Goal: Entertainment & Leisure: Browse casually

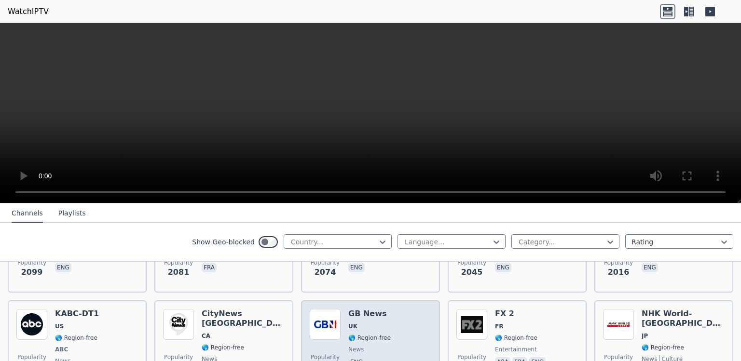
scroll to position [551, 0]
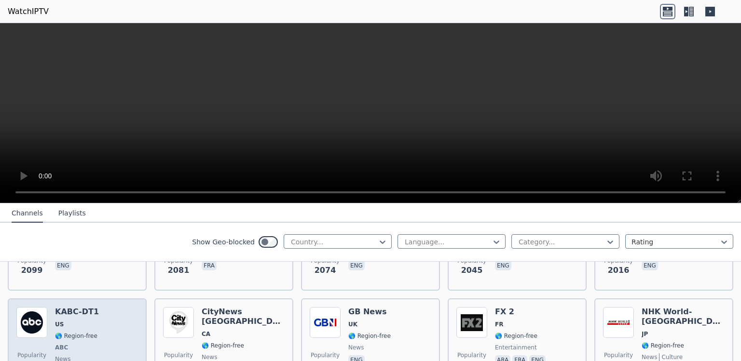
click at [130, 356] on div "Popularity 1996 KABC-DT1 US 🌎 Region-free ABC news eng" at bounding box center [77, 342] width 122 height 71
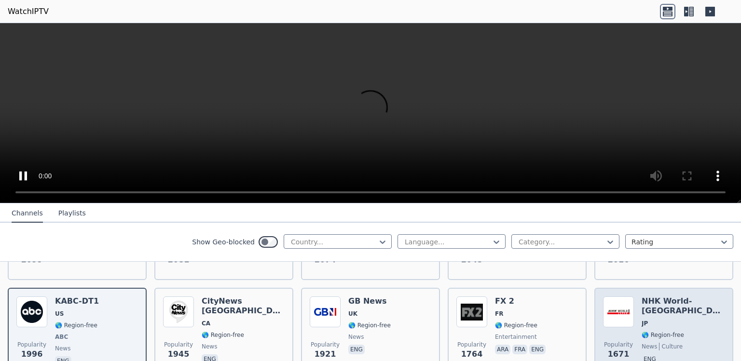
scroll to position [572, 0]
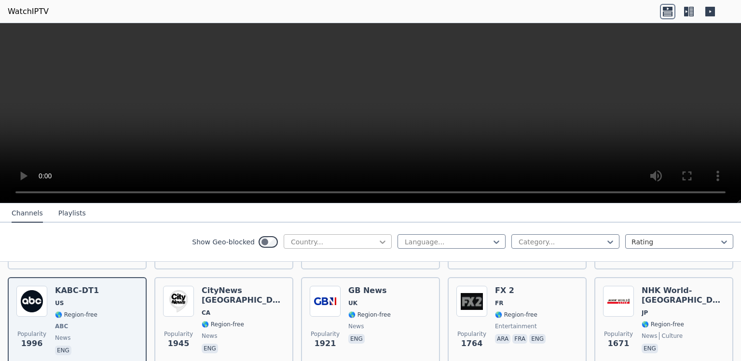
click at [382, 245] on div at bounding box center [383, 242] width 10 height 10
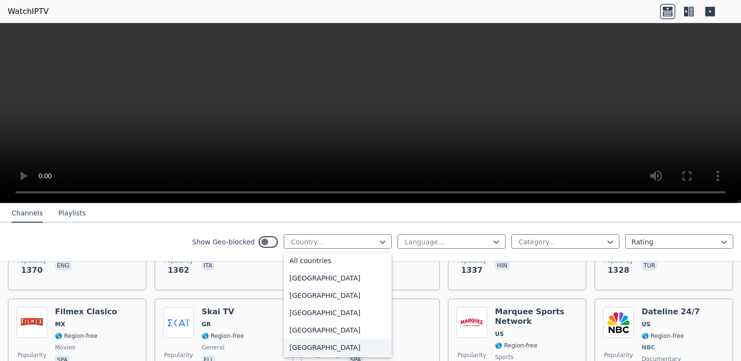
scroll to position [932, 0]
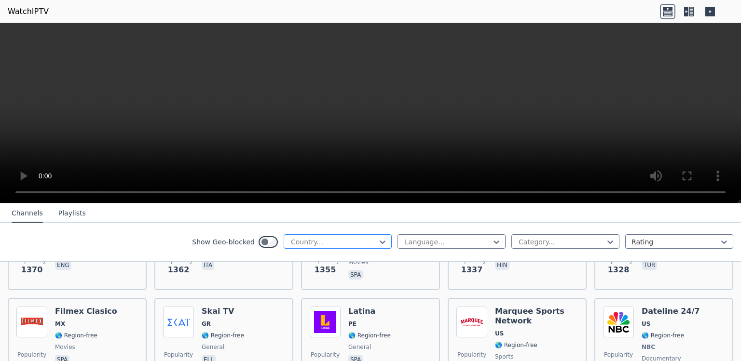
click at [344, 243] on div at bounding box center [334, 242] width 88 height 10
click at [336, 243] on div at bounding box center [334, 242] width 88 height 10
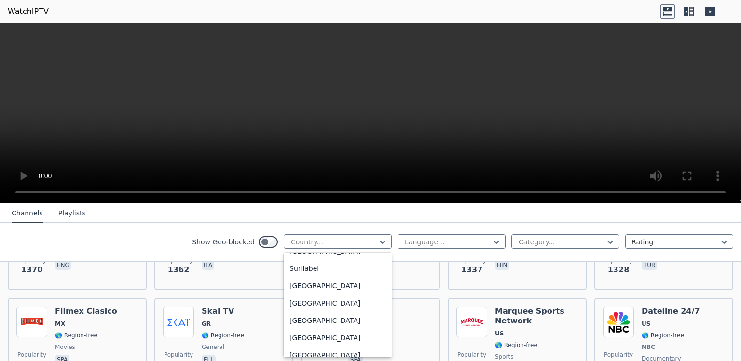
scroll to position [3133, 0]
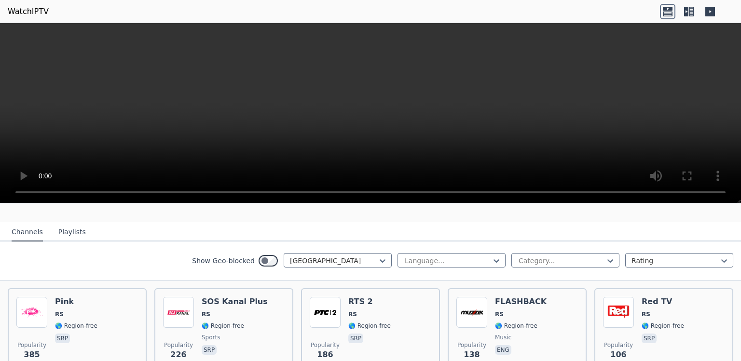
scroll to position [77, 0]
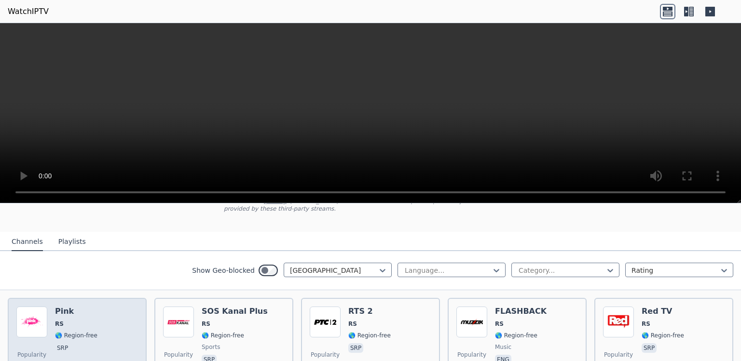
click at [110, 312] on div "Popularity 385 Pink RS 🌎 Region-free srp" at bounding box center [77, 341] width 122 height 69
click at [23, 317] on img at bounding box center [31, 322] width 31 height 31
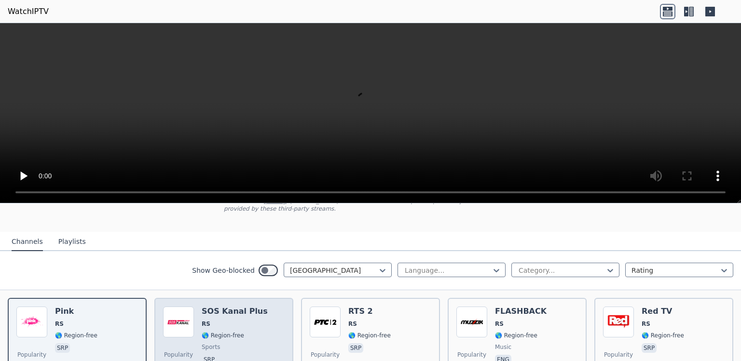
click at [204, 317] on div "SOS Kanal Plus RS 🌎 Region-free sports srp" at bounding box center [235, 341] width 66 height 69
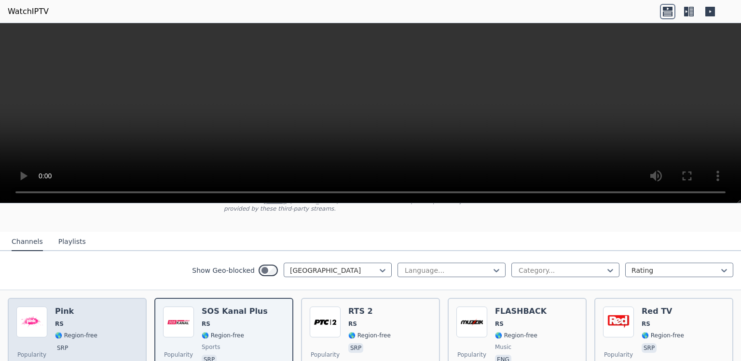
click at [130, 317] on div "Popularity 385 Pink RS 🌎 Region-free srp" at bounding box center [77, 341] width 122 height 69
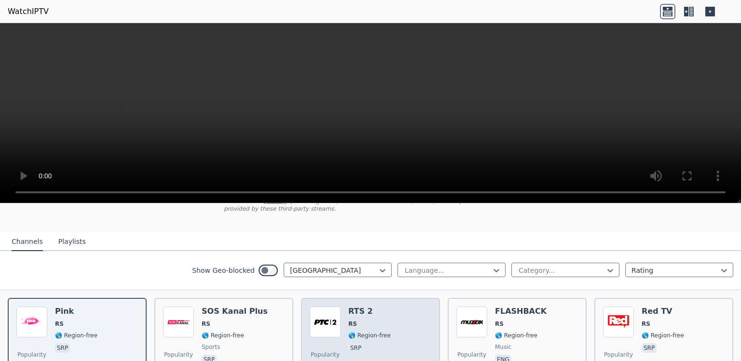
click at [333, 317] on img at bounding box center [325, 322] width 31 height 31
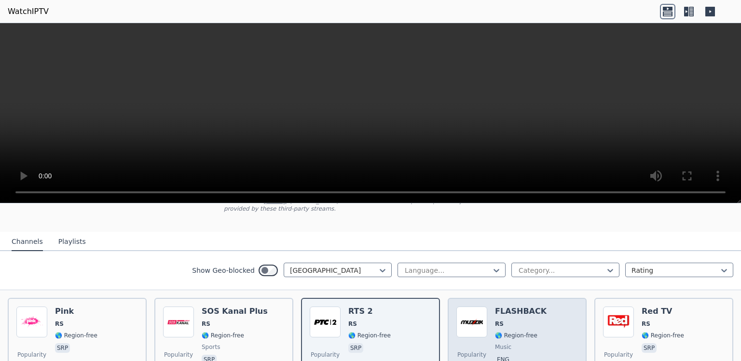
click at [508, 317] on div "FLASHBACK RS 🌎 Region-free music eng" at bounding box center [521, 341] width 52 height 69
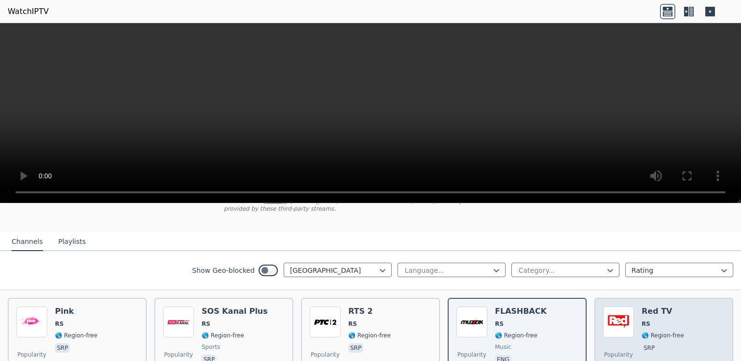
click at [649, 317] on div "Red TV RS 🌎 Region-free srp" at bounding box center [662, 341] width 42 height 69
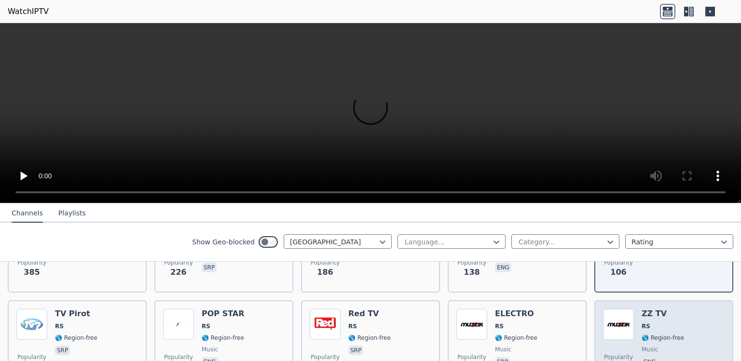
scroll to position [174, 0]
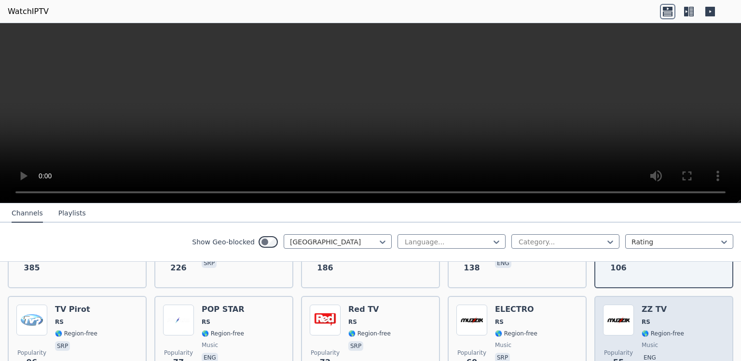
click at [641, 340] on div "ZZ TV RS 🌎 Region-free music eng" at bounding box center [662, 339] width 42 height 69
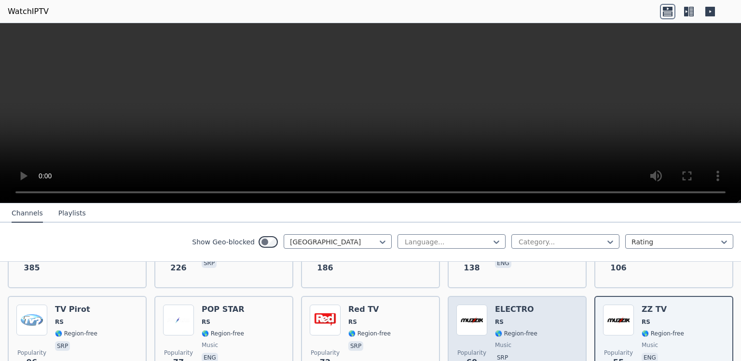
click at [522, 340] on div "ELECTRO RS 🌎 Region-free music srp" at bounding box center [516, 339] width 42 height 69
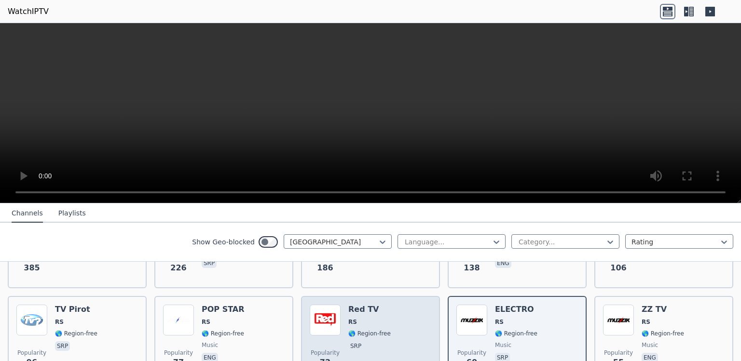
click at [385, 340] on div "Popularity 72 Red TV RS 🌎 Region-free srp" at bounding box center [371, 339] width 122 height 69
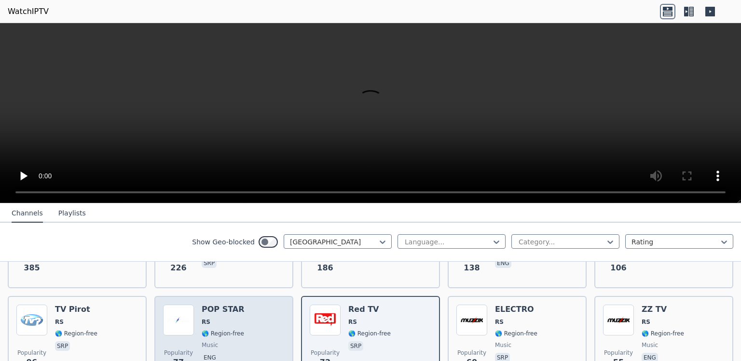
click at [249, 340] on div "Popularity 77 POP STAR RS 🌎 Region-free music eng" at bounding box center [224, 339] width 122 height 69
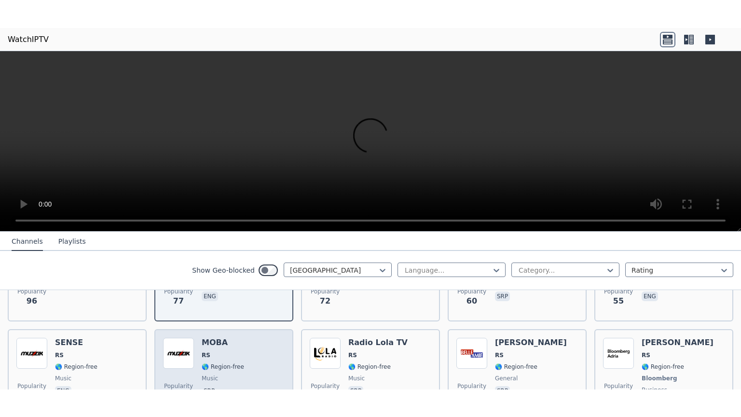
scroll to position [264, 0]
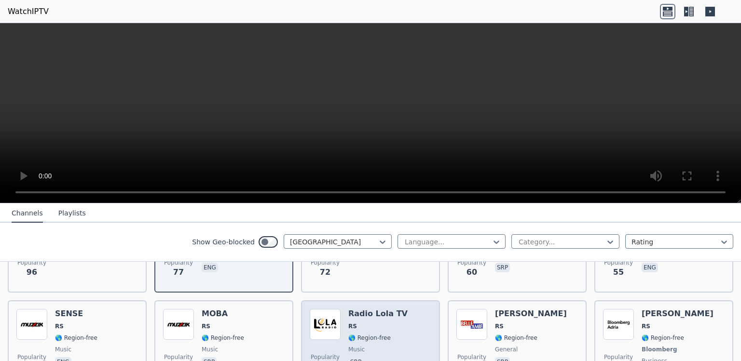
click at [318, 356] on span "Popularity" at bounding box center [325, 357] width 29 height 8
